Goal: Register for event/course

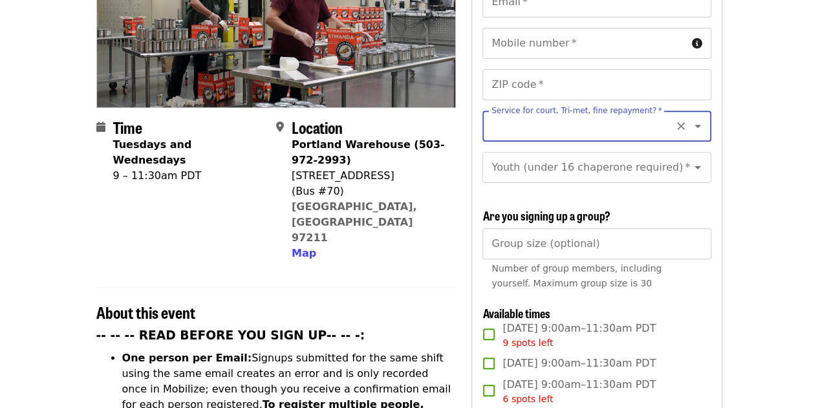
drag, startPoint x: 0, startPoint y: 0, endPoint x: 564, endPoint y: 273, distance: 626.5
click at [564, 273] on div "First name   * First name * Last name   * Last name * Email   * Email * Mobile …" at bounding box center [596, 314] width 228 height 739
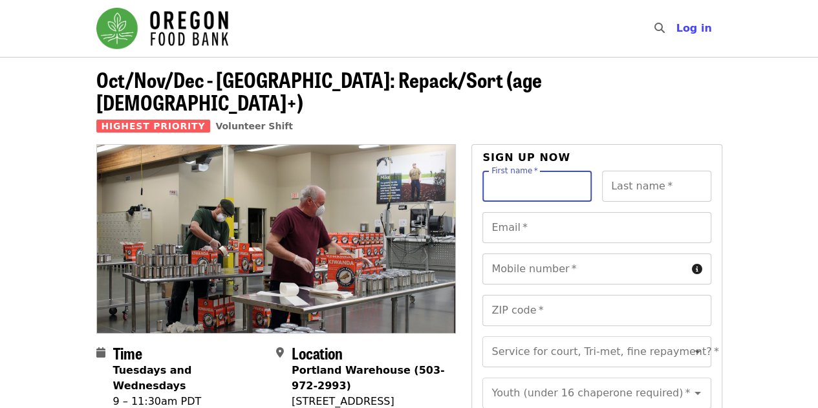
click at [549, 171] on input "First name   *" at bounding box center [536, 186] width 109 height 31
type input "*****"
type input "*******"
type input "**********"
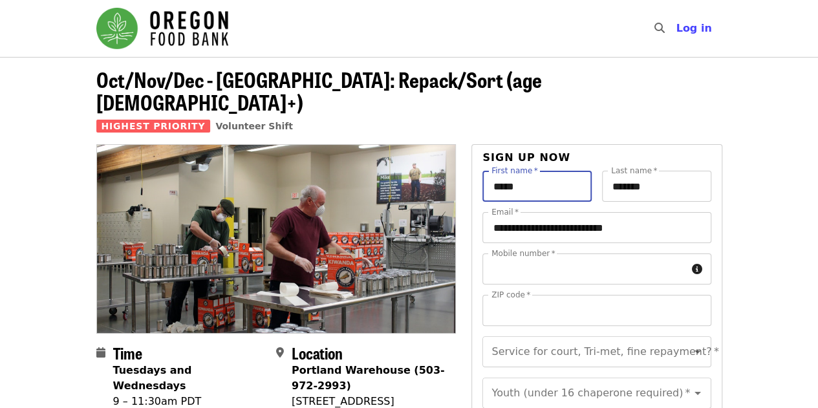
type input "**********"
type input "*****"
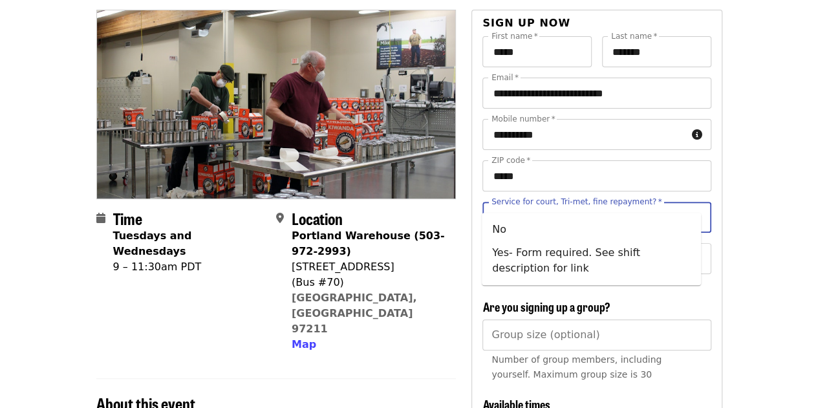
click at [646, 205] on input "Service for court, Tri-met, fine repayment?   *" at bounding box center [581, 217] width 176 height 25
click at [630, 229] on li "No" at bounding box center [591, 229] width 219 height 23
type input "**"
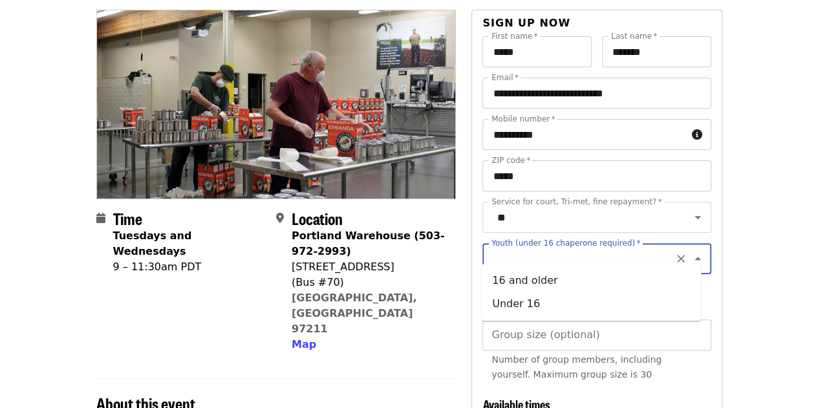
click at [630, 246] on input "Youth (under 16 chaperone required)   *" at bounding box center [581, 258] width 176 height 25
click at [577, 286] on li "16 and older" at bounding box center [591, 280] width 219 height 23
type input "**********"
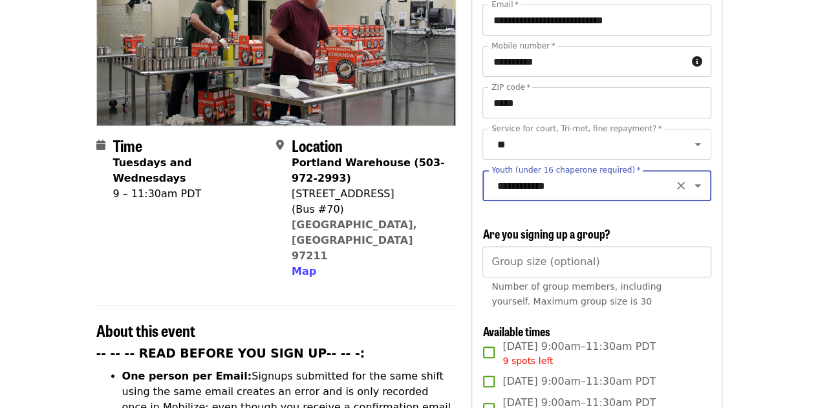
scroll to position [208, 0]
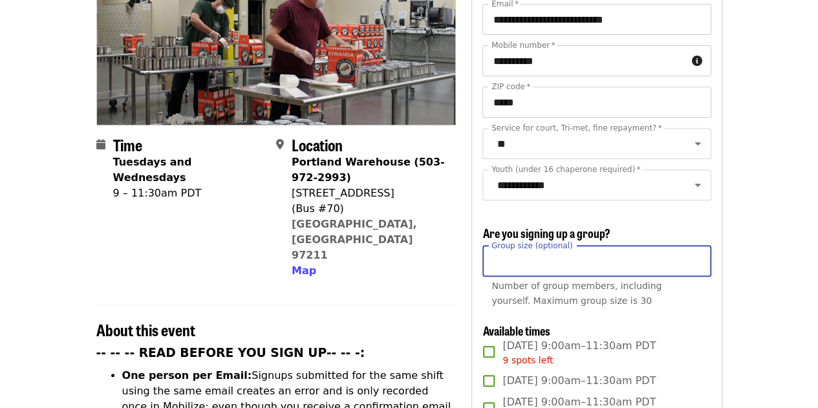
click at [666, 269] on input "Group size (optional)" at bounding box center [596, 261] width 228 height 31
click at [696, 257] on input "*" at bounding box center [596, 261] width 228 height 31
type input "*"
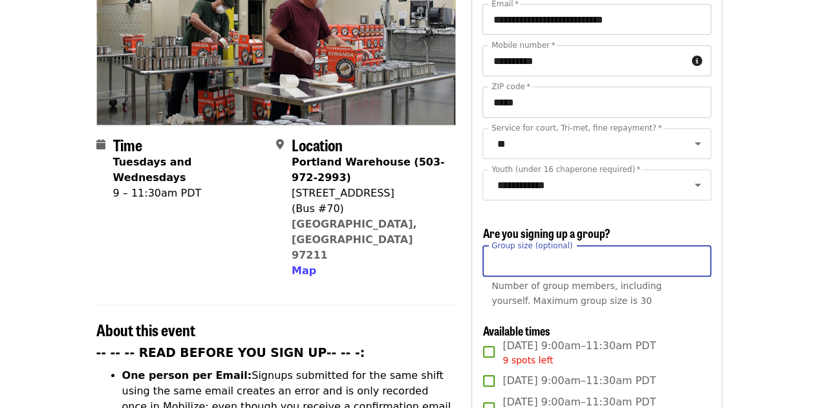
click at [696, 257] on input "*" at bounding box center [596, 261] width 228 height 31
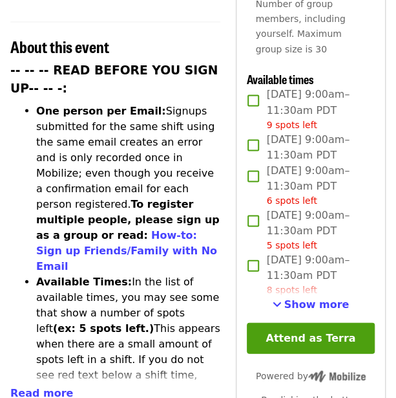
scroll to position [521, 0]
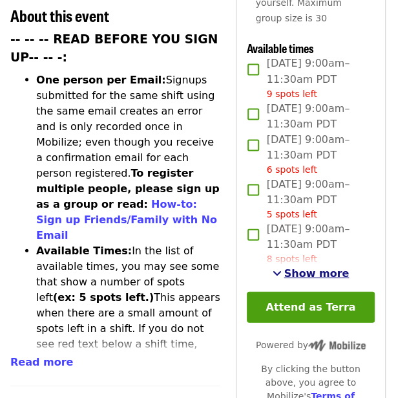
click at [295, 279] on span "Show more" at bounding box center [316, 272] width 65 height 12
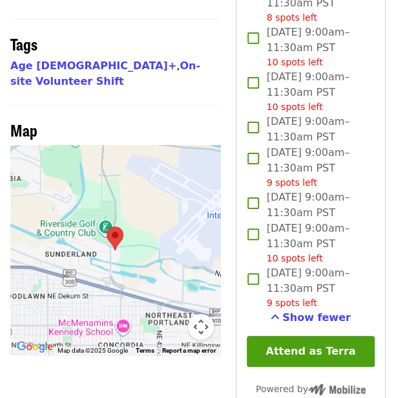
scroll to position [1163, 0]
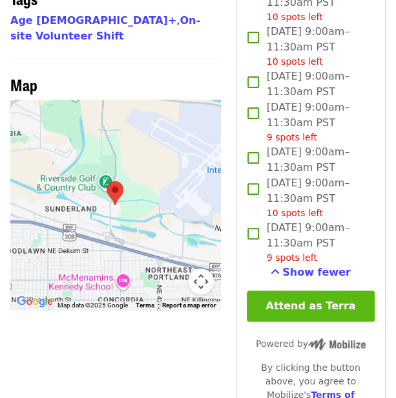
click at [281, 321] on button "Attend as Terra" at bounding box center [311, 305] width 128 height 31
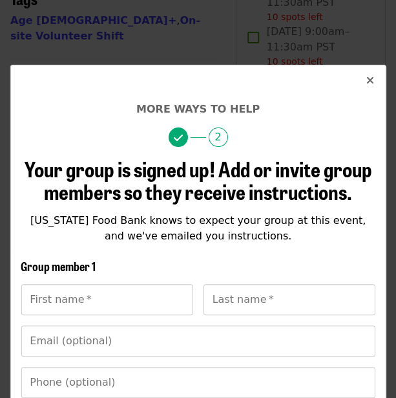
click at [112, 217] on span "Oregon Food Bank knows to expect your group at this event, and we've emailed yo…" at bounding box center [197, 228] width 335 height 28
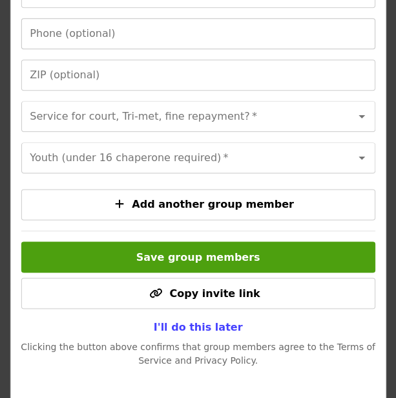
scroll to position [374, 0]
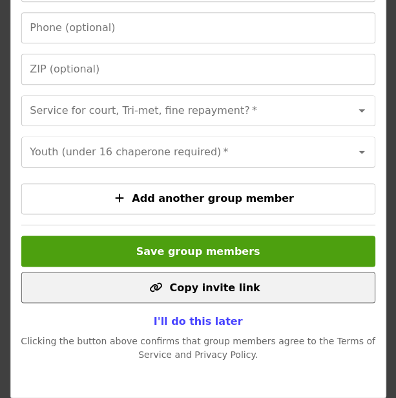
click at [127, 300] on button "Copy invite link" at bounding box center [198, 286] width 354 height 31
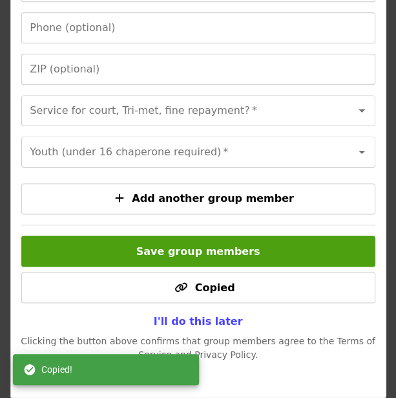
click at [248, 394] on div "More ways to help 2 Your group is signed up! Add or invite group members so the…" at bounding box center [198, 53] width 376 height 687
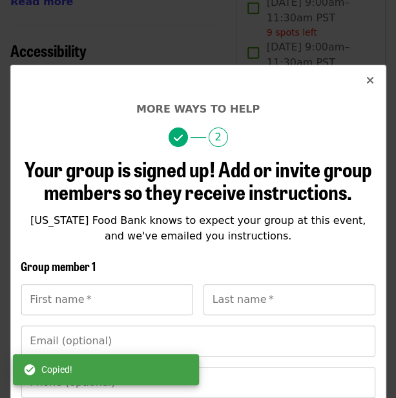
scroll to position [879, 0]
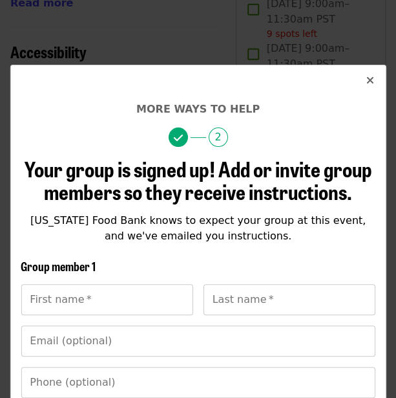
click at [371, 84] on icon "times icon" at bounding box center [371, 80] width 8 height 12
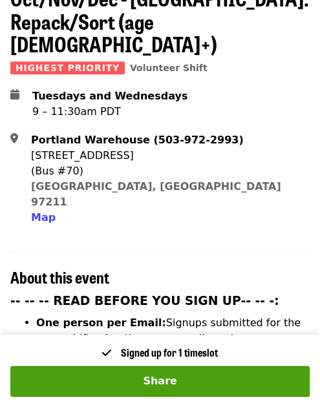
scroll to position [168, 0]
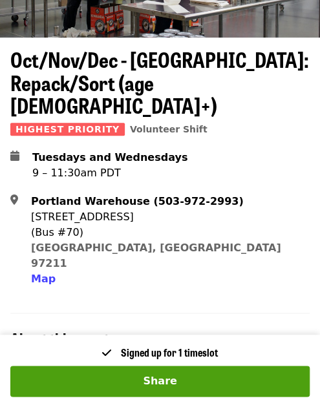
click at [92, 69] on span "Oct/Nov/Dec - [GEOGRAPHIC_DATA]: Repack/Sort (age [DEMOGRAPHIC_DATA]+)" at bounding box center [159, 82] width 299 height 76
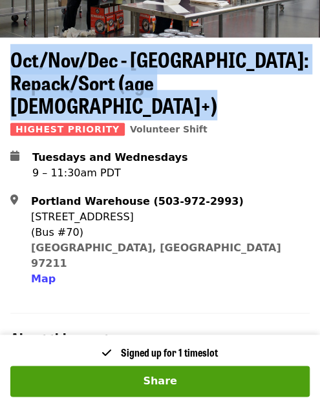
click at [92, 69] on span "Oct/Nov/Dec - [GEOGRAPHIC_DATA]: Repack/Sort (age [DEMOGRAPHIC_DATA]+)" at bounding box center [159, 82] width 299 height 76
copy span "Oct/Nov/Dec - [GEOGRAPHIC_DATA]: Repack/Sort (age [DEMOGRAPHIC_DATA]+)"
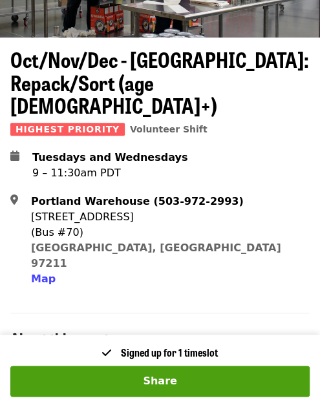
click at [35, 209] on div "[STREET_ADDRESS]" at bounding box center [165, 217] width 268 height 16
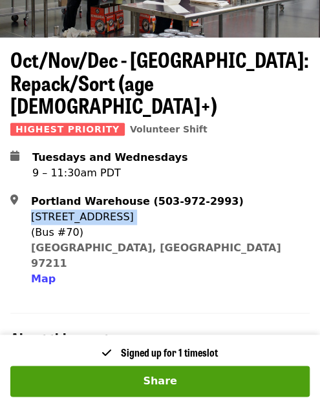
click at [35, 209] on div "[STREET_ADDRESS]" at bounding box center [165, 217] width 268 height 16
copy div "[STREET_ADDRESS]"
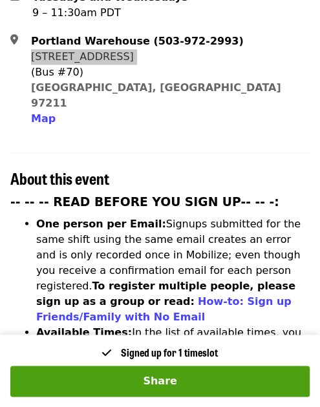
scroll to position [366, 0]
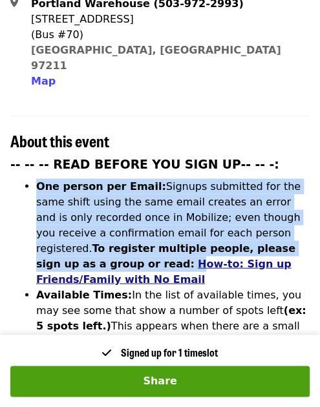
drag, startPoint x: 39, startPoint y: 149, endPoint x: 44, endPoint y: 222, distance: 73.2
click at [44, 222] on li "One person per Email: Signups submitted for the same shift using the same email…" at bounding box center [172, 232] width 273 height 109
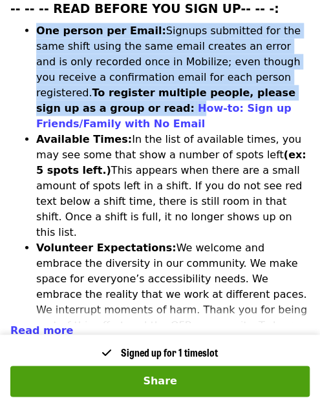
scroll to position [526, 0]
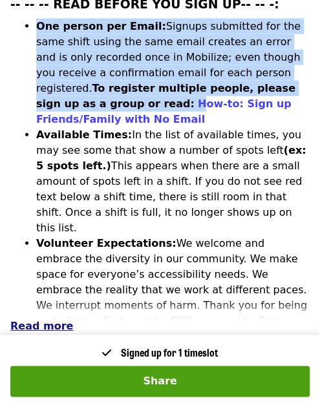
click at [59, 320] on span "Read more" at bounding box center [41, 326] width 63 height 12
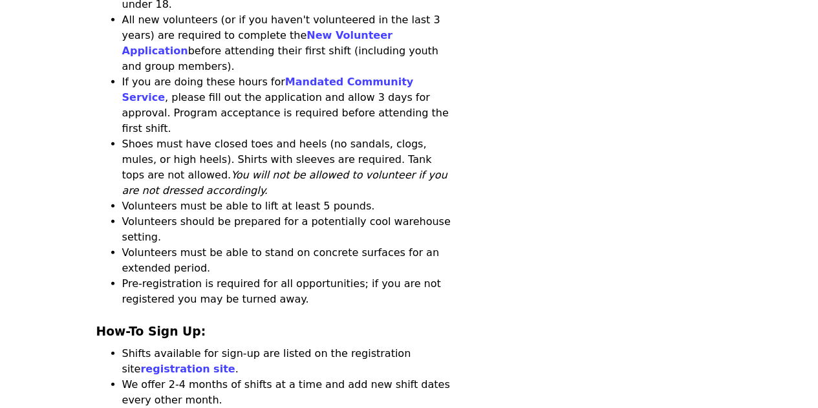
scroll to position [1608, 0]
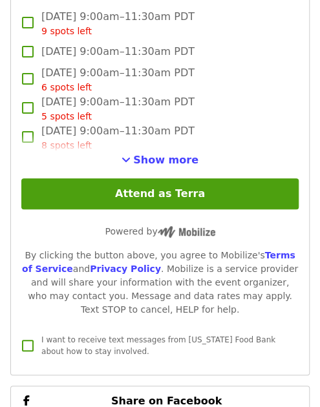
scroll to position [1894, 0]
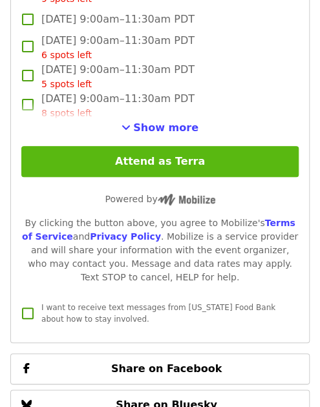
click at [181, 146] on button "Attend as Terra" at bounding box center [159, 161] width 277 height 31
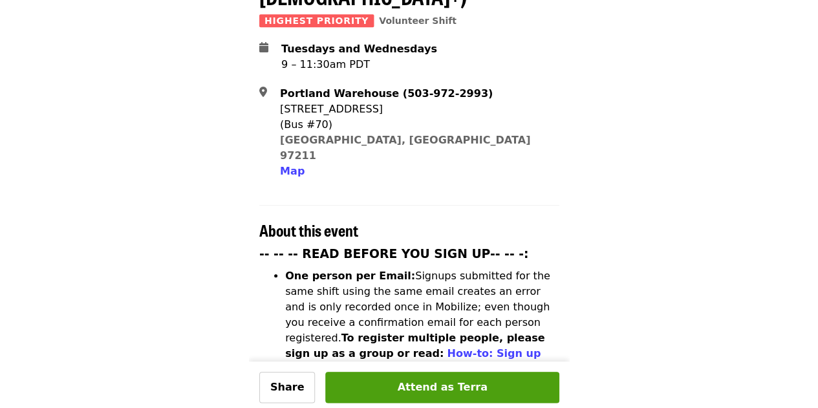
scroll to position [371, 0]
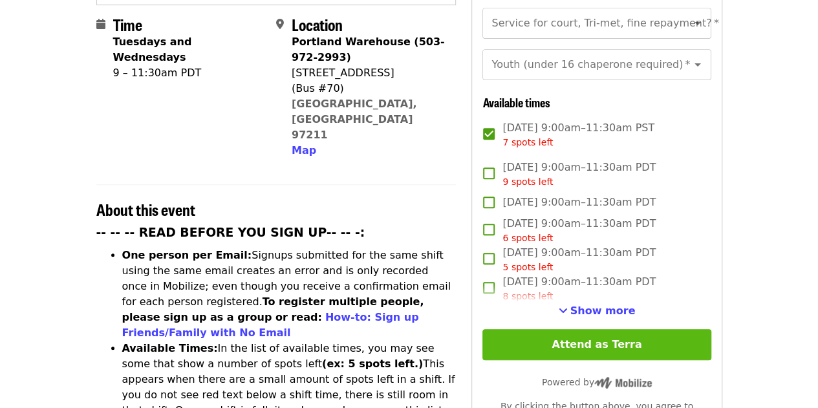
click at [319, 341] on button "Attend as Terra" at bounding box center [596, 344] width 228 height 31
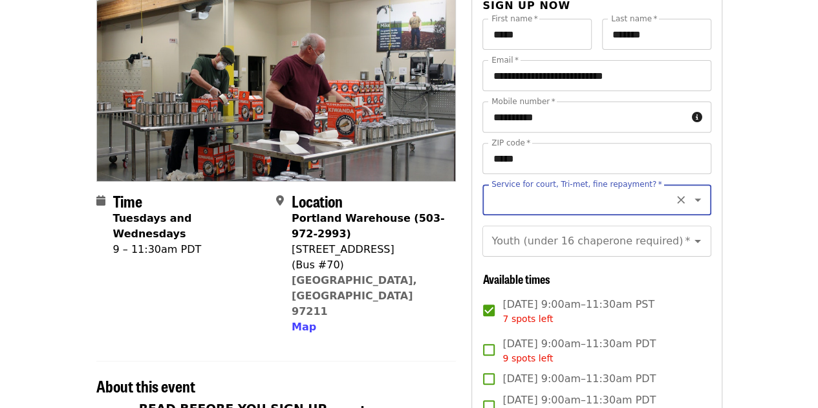
scroll to position [186, 0]
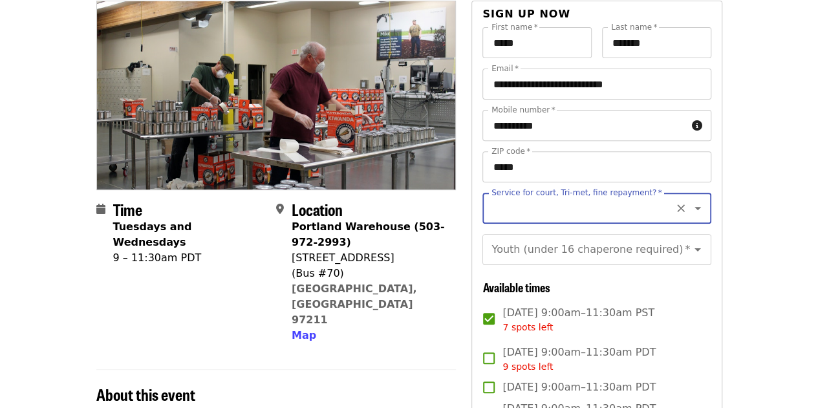
click at [319, 197] on div "Service for court, Tri-met, fine repayment? *" at bounding box center [596, 208] width 228 height 31
click at [319, 202] on icon "Clear" at bounding box center [680, 208] width 13 height 13
click at [319, 200] on icon "Open" at bounding box center [698, 208] width 16 height 16
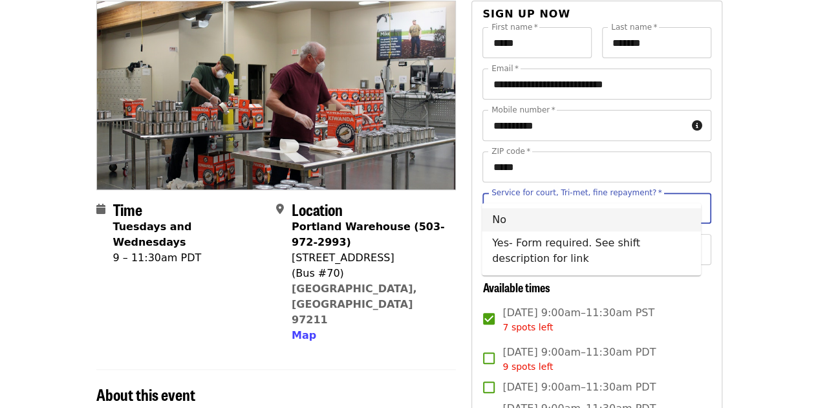
click at [319, 218] on li "No" at bounding box center [591, 219] width 219 height 23
type input "**"
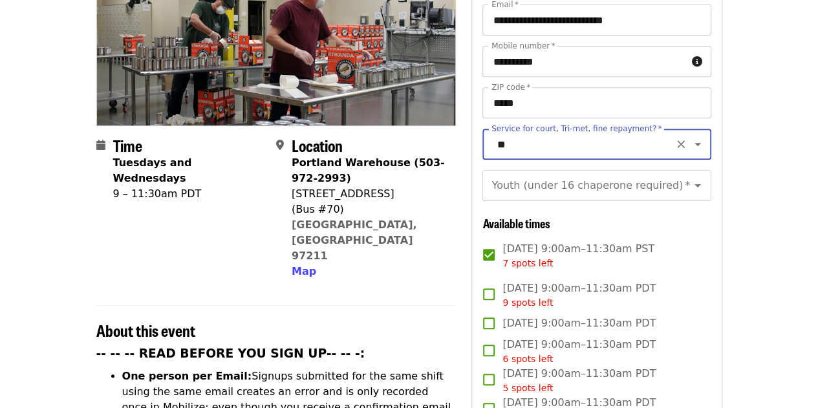
scroll to position [400, 0]
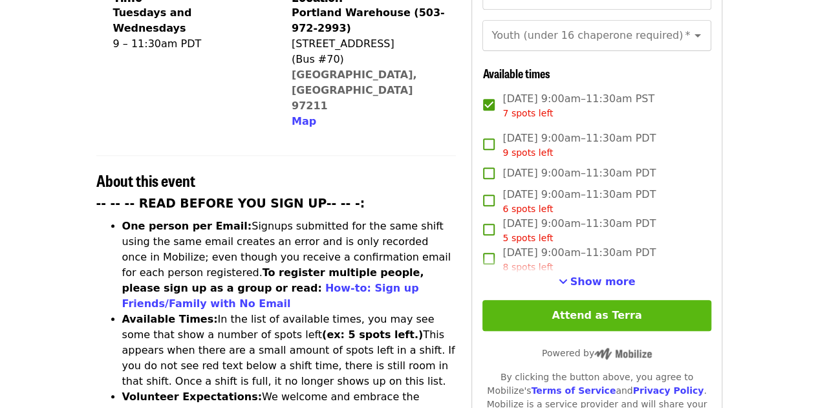
click at [319, 303] on button "Attend as Terra" at bounding box center [596, 315] width 228 height 31
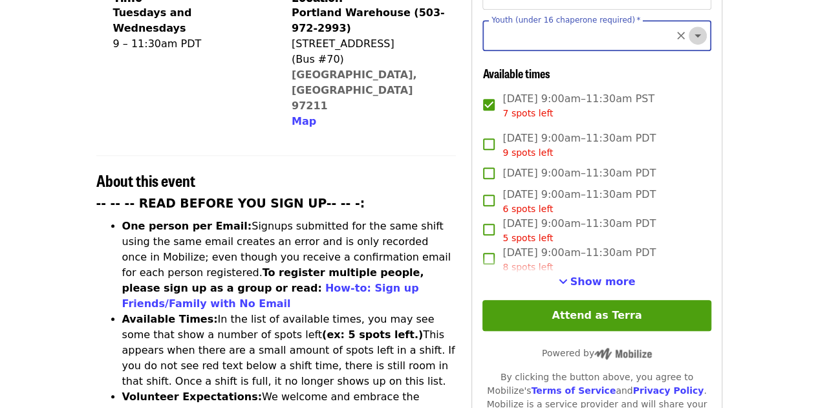
click at [319, 34] on icon "Open" at bounding box center [697, 35] width 6 height 3
click at [319, 59] on li "16 and older" at bounding box center [591, 57] width 219 height 23
type input "**********"
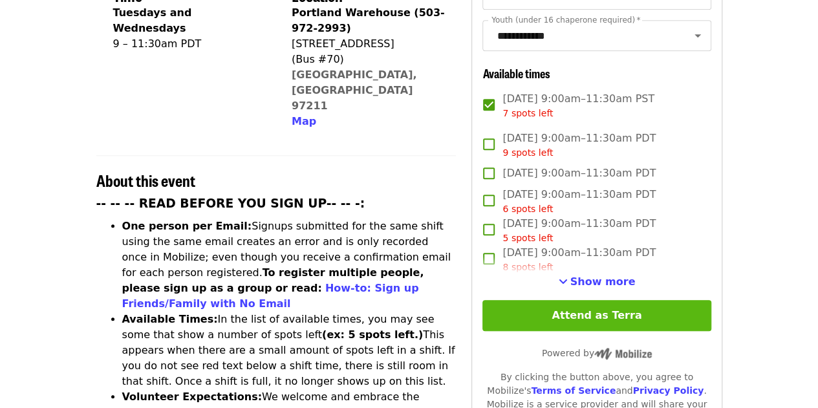
click at [319, 306] on button "Attend as Terra" at bounding box center [596, 315] width 228 height 31
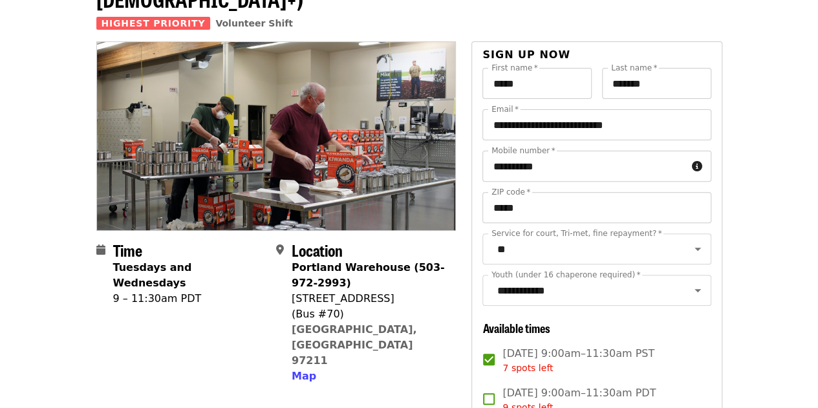
scroll to position [0, 0]
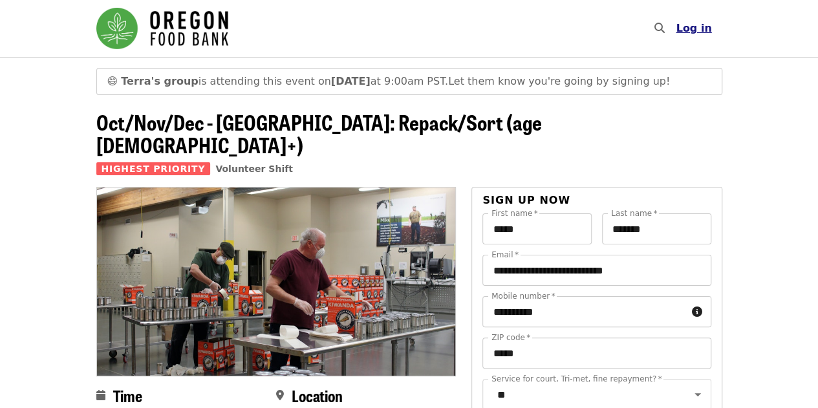
click at [319, 28] on span "Log in" at bounding box center [693, 28] width 36 height 12
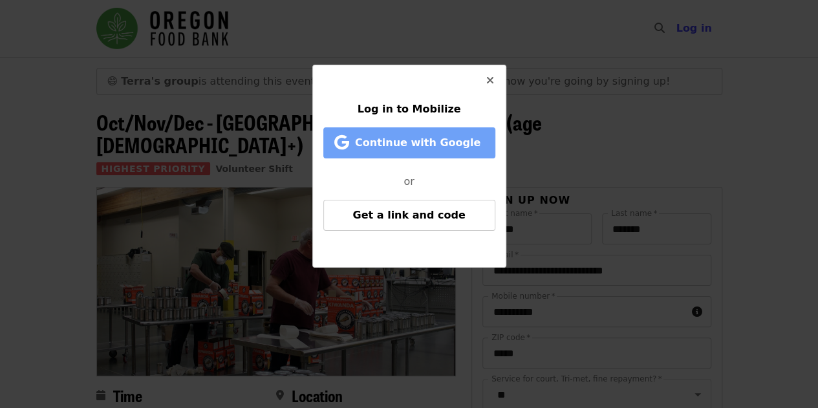
click at [319, 145] on span "Continue with Google" at bounding box center [417, 142] width 125 height 12
